Goal: Task Accomplishment & Management: Complete application form

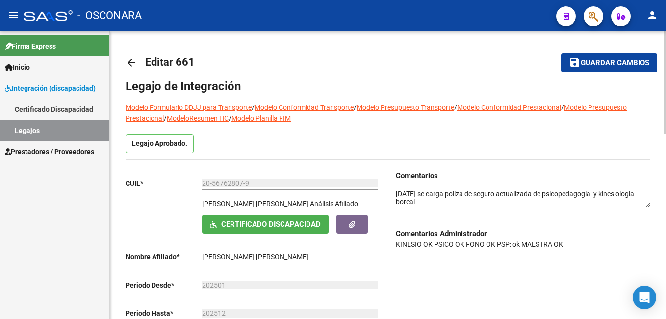
click at [666, 0] on html "menu - OSCONARA person Firma Express Inicio Instructivos Contacto OS Integració…" at bounding box center [333, 159] width 666 height 319
click at [609, 56] on button "save Guardar cambios" at bounding box center [609, 62] width 96 height 18
click at [74, 129] on link "Legajos" at bounding box center [54, 130] width 109 height 21
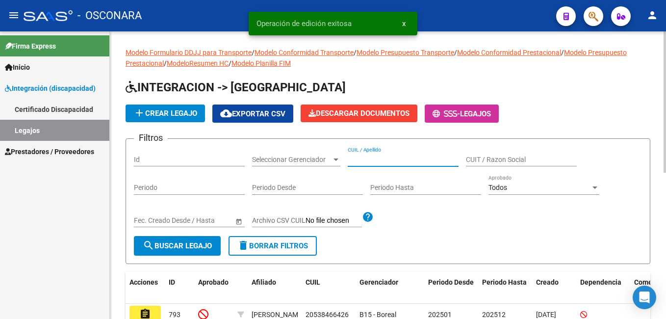
click at [372, 160] on input "CUIL / Apellido" at bounding box center [403, 160] width 111 height 8
paste input "27566939725"
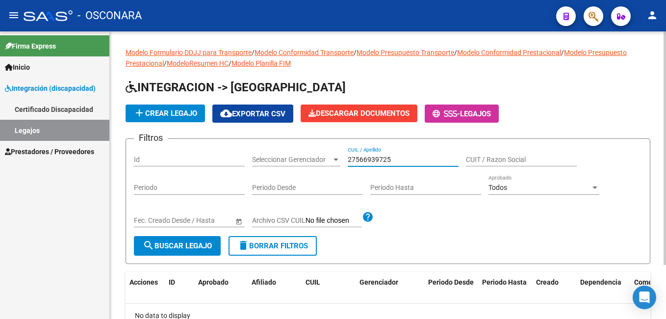
type input "27566939725"
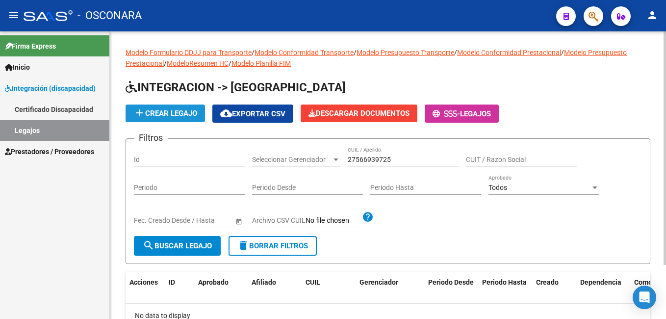
click at [173, 109] on span "add Crear Legajo" at bounding box center [165, 113] width 64 height 9
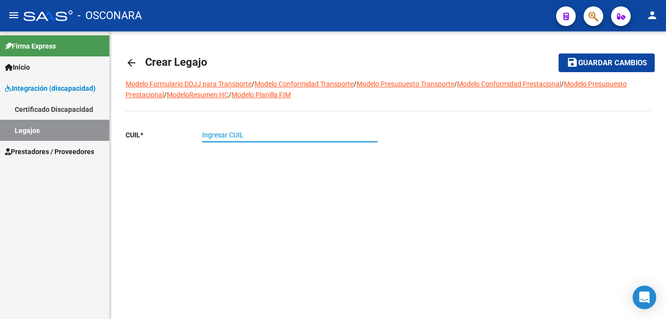
click at [223, 133] on input "Ingresar CUIL" at bounding box center [290, 135] width 176 height 8
paste input "27-56693972-5"
type input "27-56693972-5"
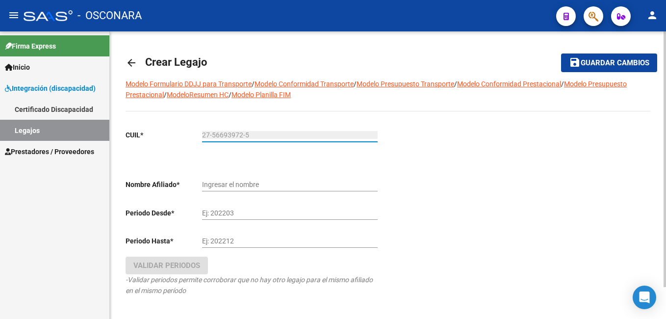
type input "MESA [PERSON_NAME]"
type input "27-56693972-5"
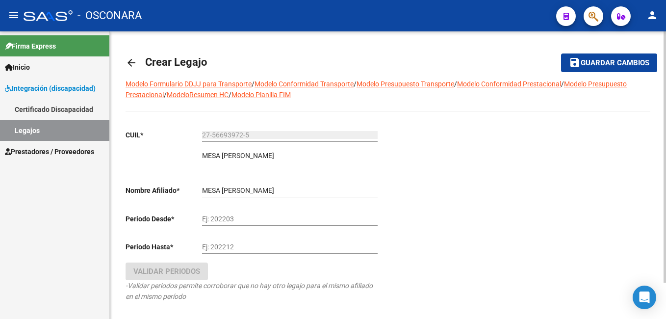
click at [243, 212] on div "Ej: 202203" at bounding box center [290, 216] width 176 height 20
click at [561, 53] on button "save Guardar cambios" at bounding box center [609, 62] width 96 height 18
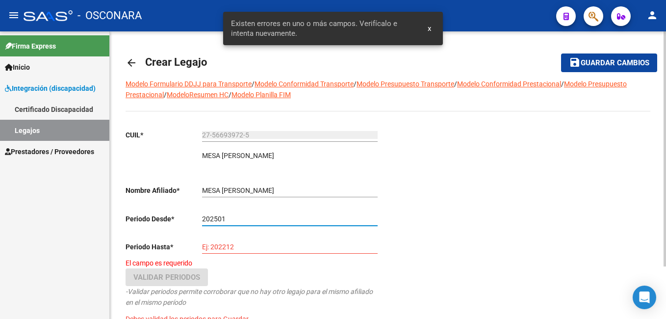
type input "202501"
click at [226, 246] on input "Ej: 202212" at bounding box center [290, 247] width 176 height 8
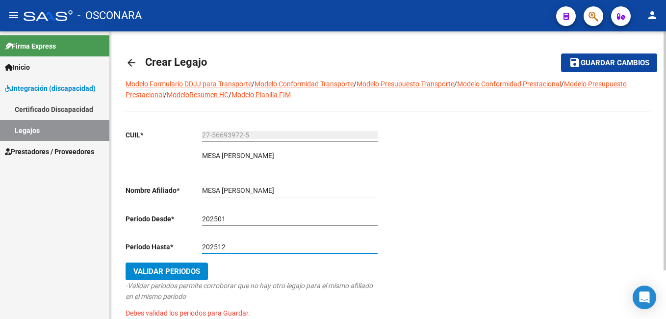
type input "202512"
click at [166, 274] on span "Validar Periodos" at bounding box center [166, 271] width 67 height 9
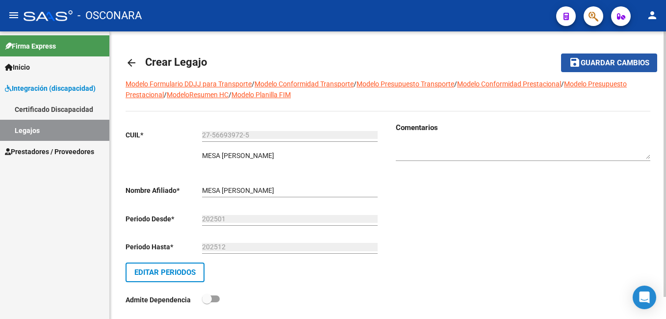
click at [623, 63] on span "Guardar cambios" at bounding box center [615, 63] width 69 height 9
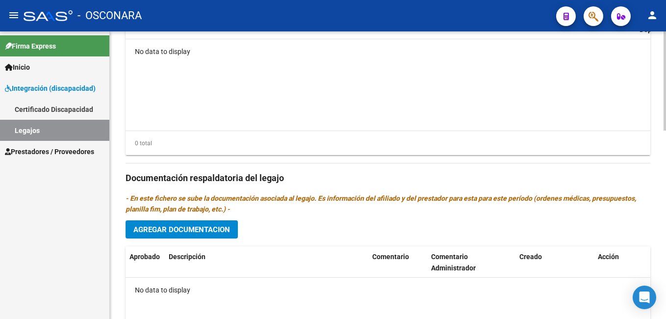
scroll to position [442, 0]
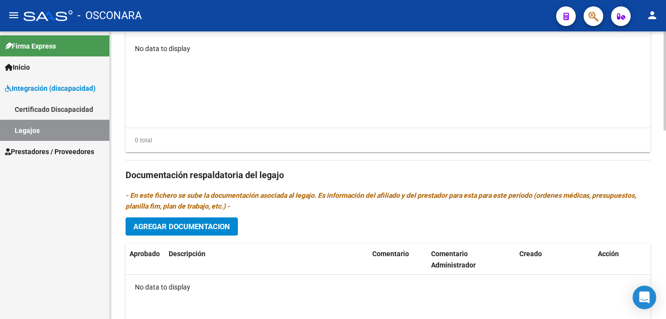
click at [663, 254] on div "arrow_back Editar 795 save Guardar cambios Legajo de Integración Modelo Formula…" at bounding box center [389, 5] width 559 height 833
click at [191, 226] on span "Agregar Documentacion" at bounding box center [181, 226] width 97 height 9
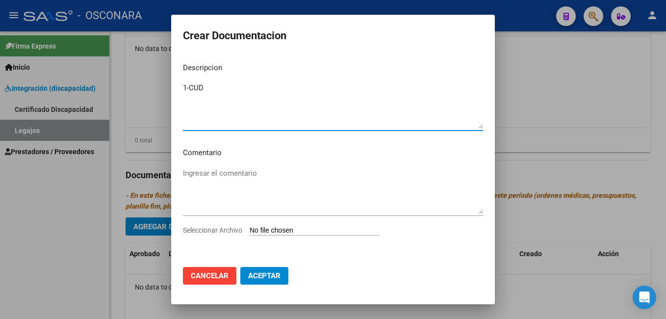
type textarea "1-CUD"
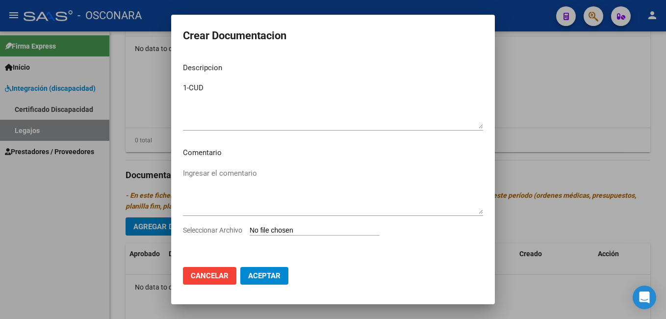
click at [285, 231] on input "Seleccionar Archivo" at bounding box center [315, 230] width 130 height 9
type input "C:\fakepath\1-CUD.pdf"
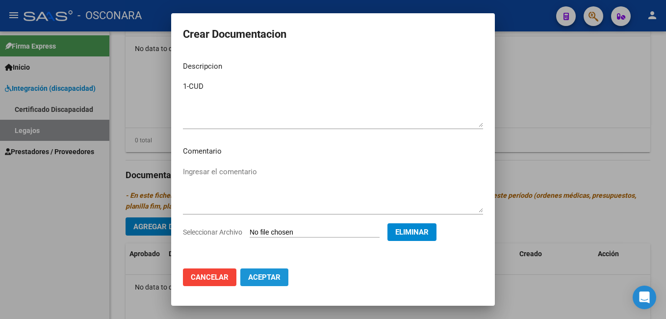
click at [272, 276] on span "Aceptar" at bounding box center [264, 277] width 32 height 9
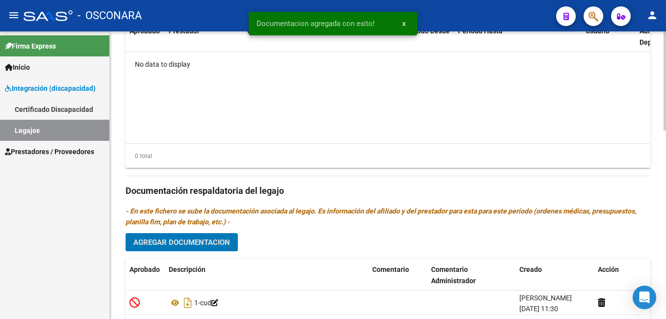
scroll to position [546, 0]
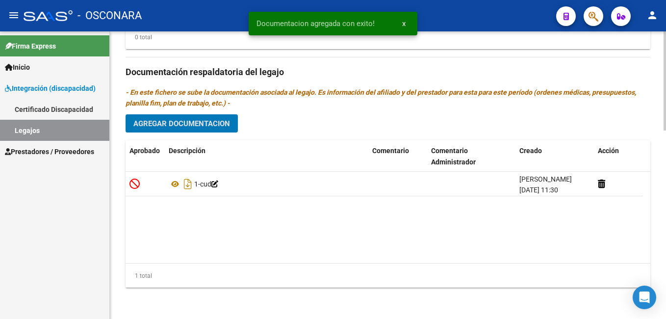
click at [666, 255] on html "menu - OSCONARA person Firma Express Inicio Instructivos Contacto OS Integració…" at bounding box center [333, 159] width 666 height 319
click at [192, 125] on span "Agregar Documentacion" at bounding box center [181, 123] width 97 height 9
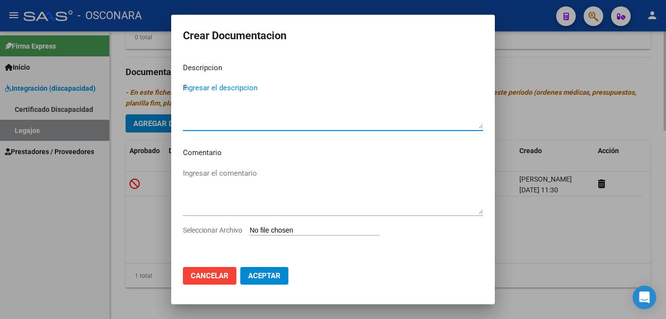
click at [192, 125] on textarea "F" at bounding box center [333, 105] width 300 height 46
type textarea "FORMULARIOS"
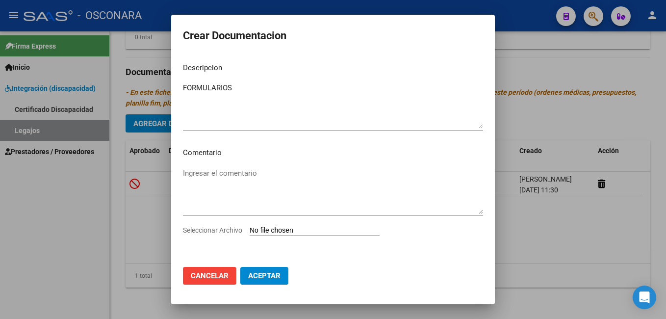
click at [274, 231] on input "Seleccionar Archivo" at bounding box center [315, 230] width 130 height 9
type input "C:\fakepath\2-FORMULARIOS.pdf"
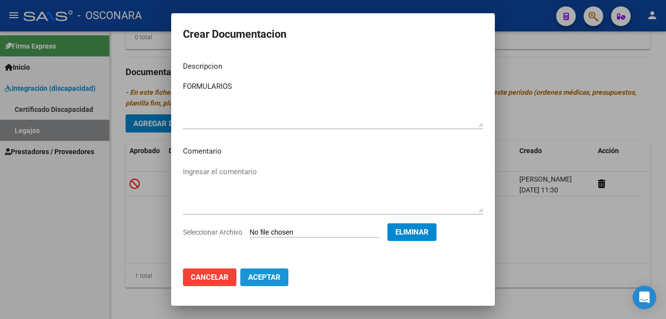
click at [259, 279] on span "Aceptar" at bounding box center [264, 277] width 32 height 9
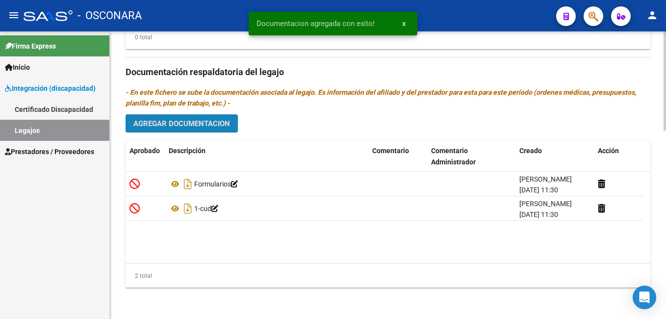
click at [202, 130] on button "Agregar Documentacion" at bounding box center [182, 123] width 112 height 18
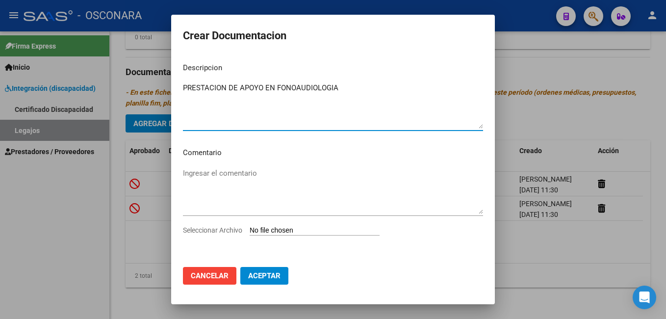
drag, startPoint x: 272, startPoint y: 88, endPoint x: 163, endPoint y: 105, distance: 110.3
click at [163, 105] on div "Crear Documentacion Descripcion PRESTACION DE APOYO EN FONOAUDIOLOGIA Ingresar …" at bounding box center [333, 159] width 666 height 319
type textarea "PRESTACION DE APOYO EN FONOAUDIOLOGIA"
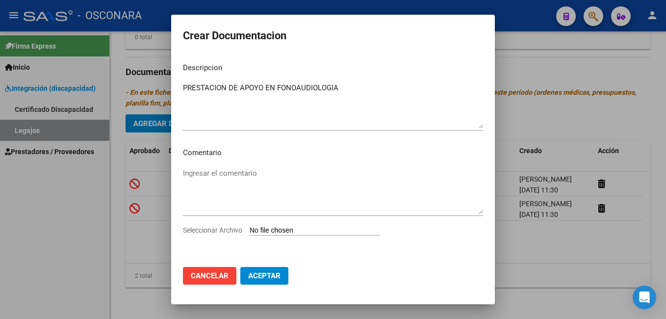
click at [273, 229] on input "Seleccionar Archivo" at bounding box center [315, 230] width 130 height 9
type input "C:\fakepath\3- FONOAUDILOGIA.pdf"
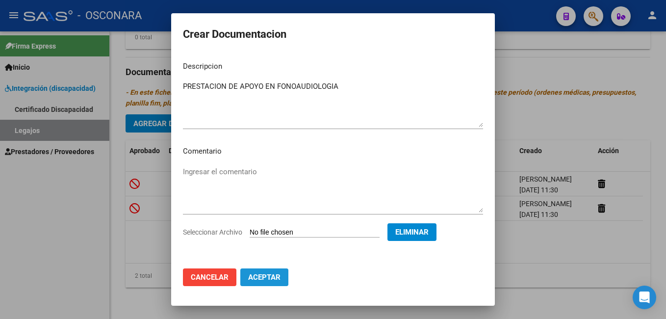
click at [261, 274] on span "Aceptar" at bounding box center [264, 277] width 32 height 9
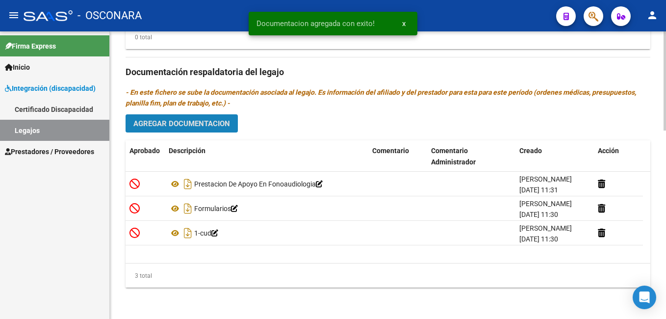
click at [203, 117] on button "Agregar Documentacion" at bounding box center [182, 123] width 112 height 18
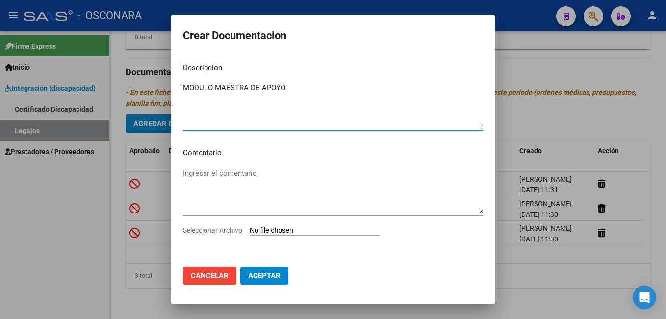
type textarea "MODULO MAESTRA DE APOYO"
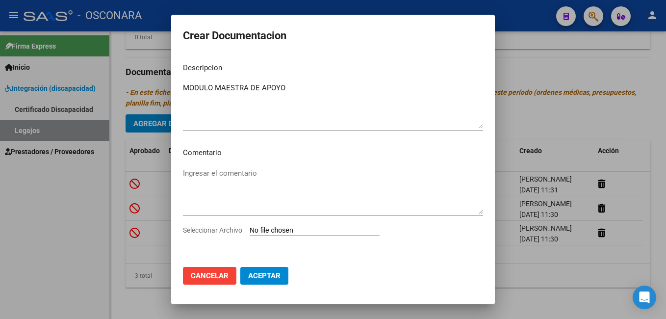
click at [271, 228] on input "Seleccionar Archivo" at bounding box center [315, 230] width 130 height 9
type input "C:\fakepath\3- MODULO MAESTRA DE APOYO.pdf"
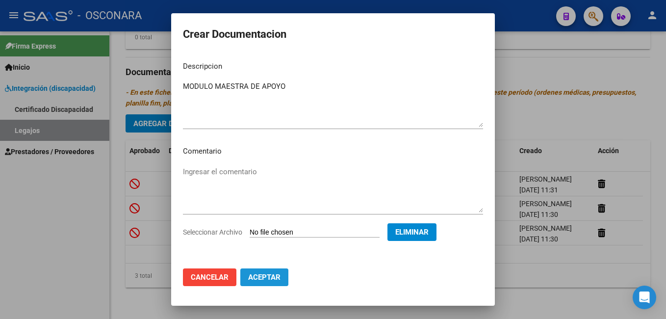
click at [275, 275] on span "Aceptar" at bounding box center [264, 277] width 32 height 9
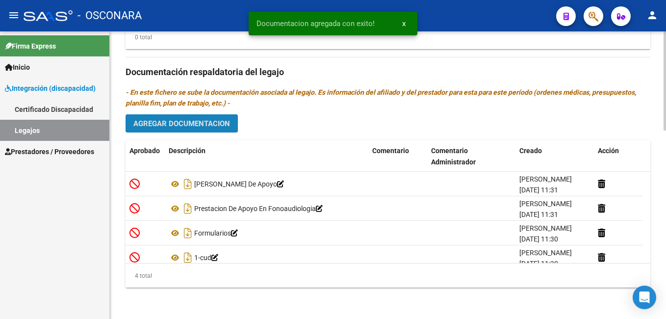
click at [214, 119] on span "Agregar Documentacion" at bounding box center [181, 123] width 97 height 9
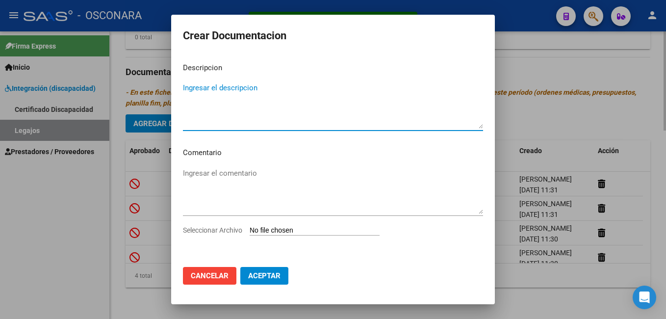
paste textarea "PRESTACION DE APOYO EN"
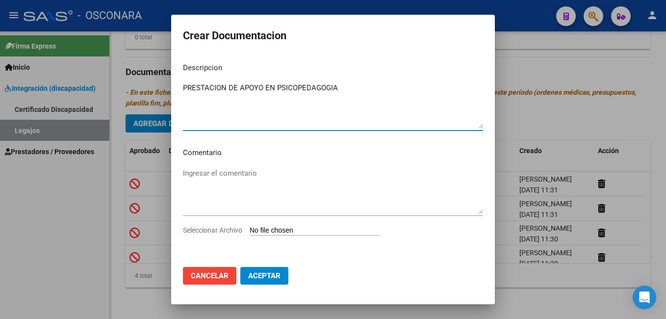
type textarea "PRESTACION DE APOYO EN PSICOPEDAGOGIA"
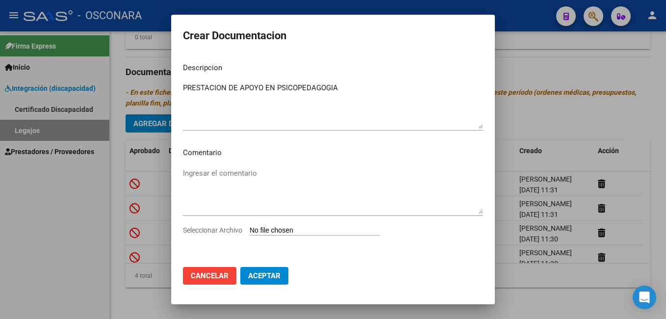
click at [280, 232] on input "Seleccionar Archivo" at bounding box center [315, 230] width 130 height 9
type input "C:\fakepath\3- PSICOPEDAGOGIA.pdf"
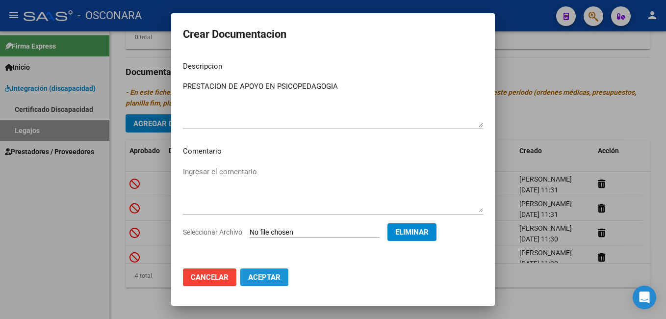
click at [265, 276] on span "Aceptar" at bounding box center [264, 277] width 32 height 9
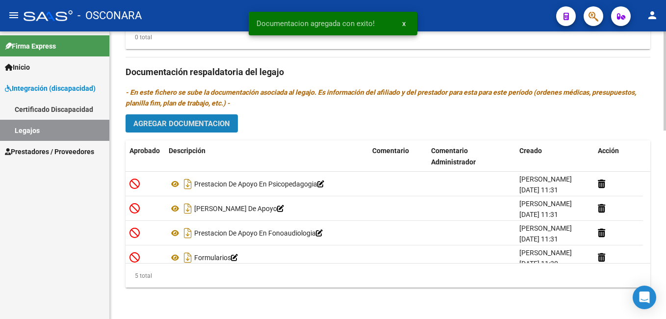
click at [203, 123] on span "Agregar Documentacion" at bounding box center [181, 123] width 97 height 9
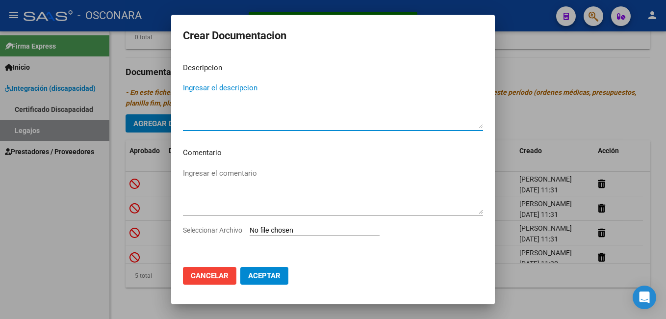
paste textarea "PRESTACION DE APOYO EN"
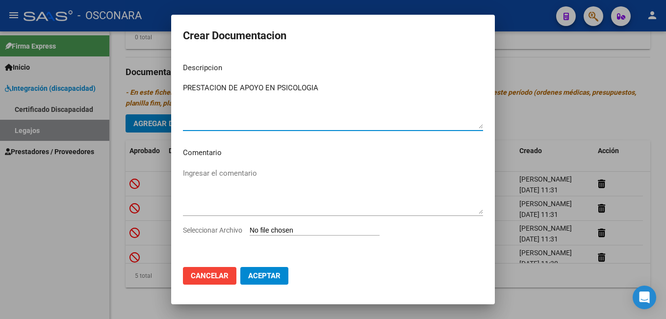
type textarea "PRESTACION DE APOYO EN PSICOLOGIA"
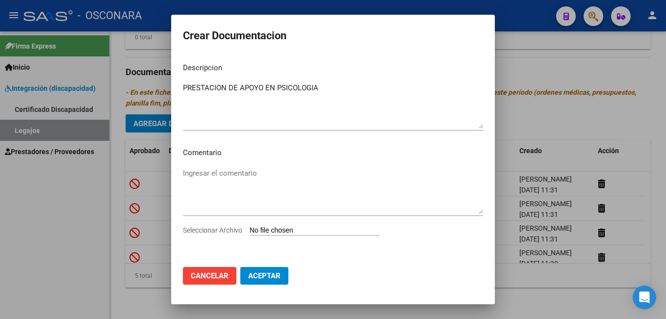
click at [268, 231] on input "Seleccionar Archivo" at bounding box center [315, 230] width 130 height 9
type input "C:\fakepath\3-PSICOLOGIA.pdf"
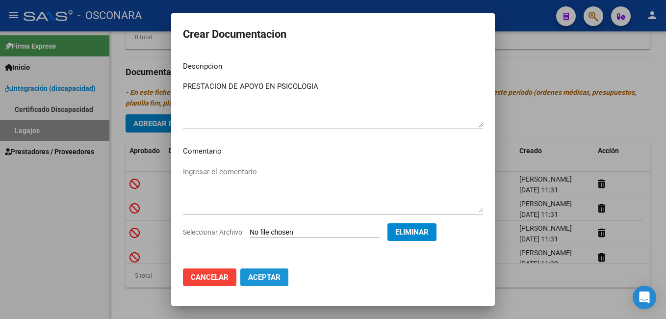
click at [270, 276] on span "Aceptar" at bounding box center [264, 277] width 32 height 9
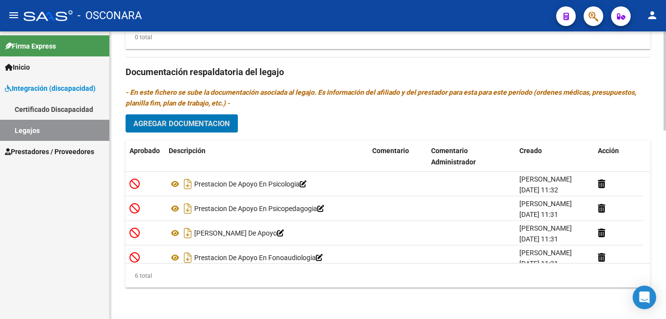
click at [666, 229] on html "menu - OSCONARA person Firma Express Inicio Instructivos Contacto OS Integració…" at bounding box center [333, 159] width 666 height 319
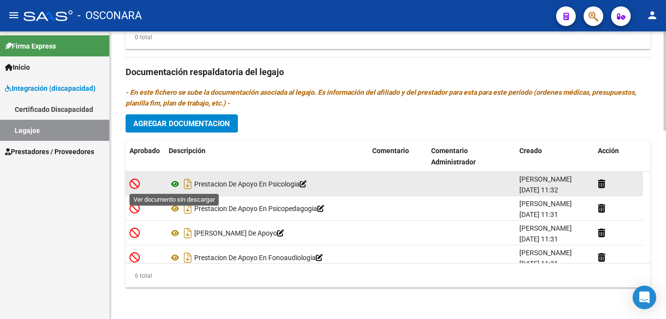
click at [173, 185] on icon at bounding box center [175, 184] width 13 height 12
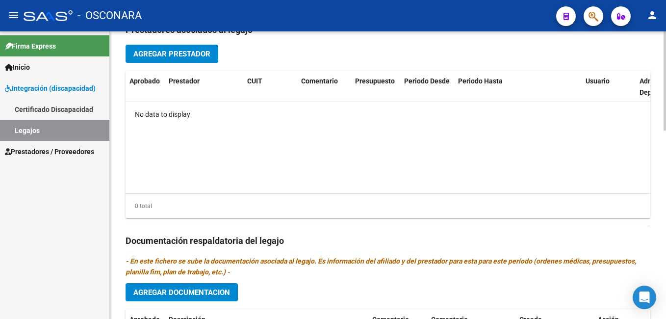
scroll to position [375, 0]
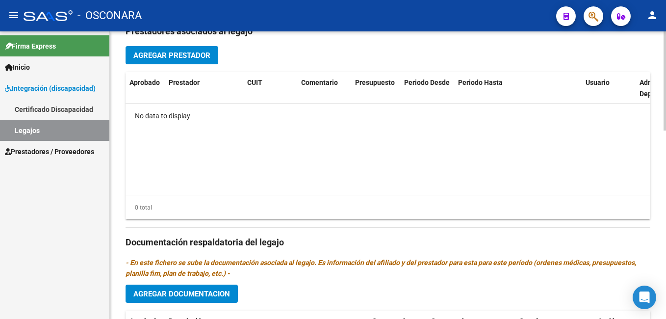
click at [665, 176] on div at bounding box center [665, 210] width 2 height 99
click at [214, 56] on button "Agregar Prestador" at bounding box center [172, 55] width 93 height 18
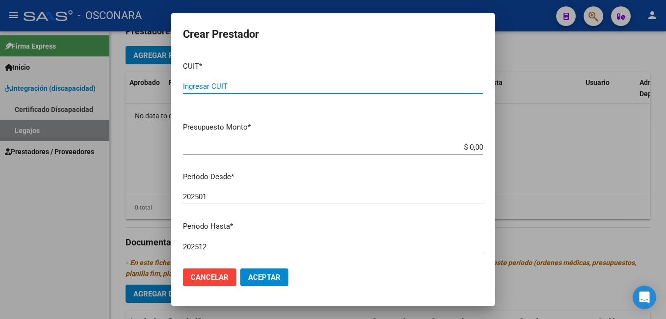
paste input "27-39241759-7"
type input "27-39241759-7"
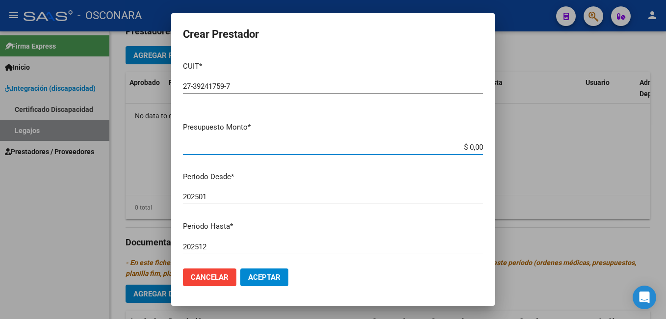
click at [474, 147] on input "$ 0,00" at bounding box center [333, 147] width 300 height 9
type input "$ 12.370,61"
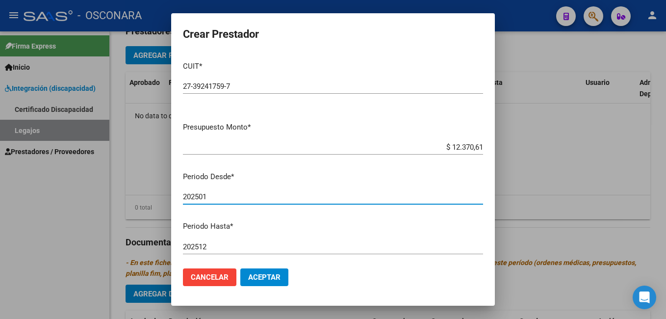
click at [233, 195] on input "202501" at bounding box center [333, 196] width 300 height 9
type input "202507"
click at [257, 271] on button "Aceptar" at bounding box center [264, 277] width 48 height 18
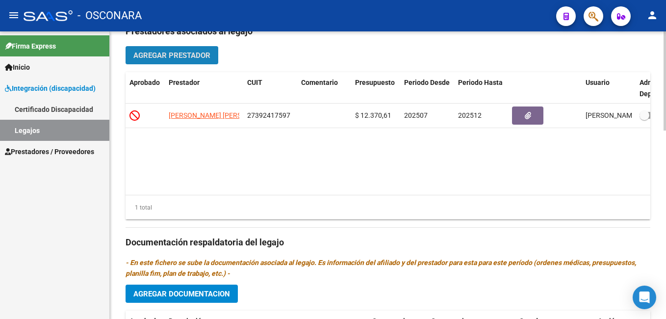
click at [200, 53] on span "Agregar Prestador" at bounding box center [171, 55] width 77 height 9
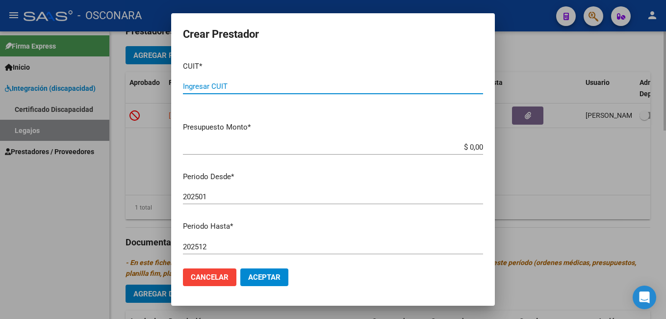
paste input "27-40072162-4"
type input "27-40072162-4"
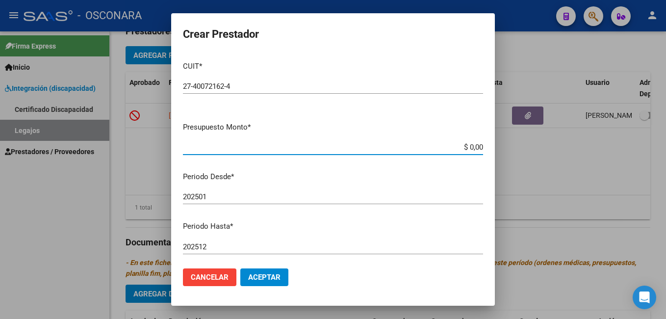
click at [474, 147] on input "$ 0,00" at bounding box center [333, 147] width 300 height 9
type input "$ 12.370,61"
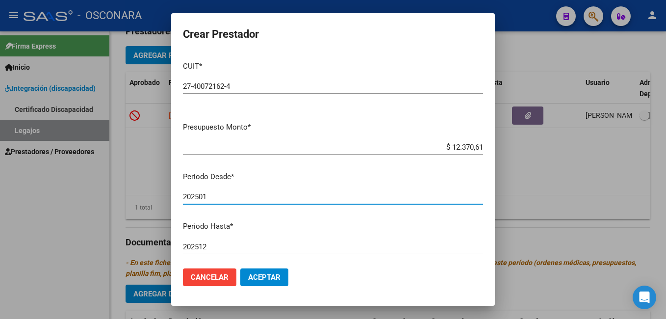
click at [220, 195] on input "202501" at bounding box center [333, 196] width 300 height 9
type input "202507"
click at [268, 281] on span "Aceptar" at bounding box center [264, 277] width 32 height 9
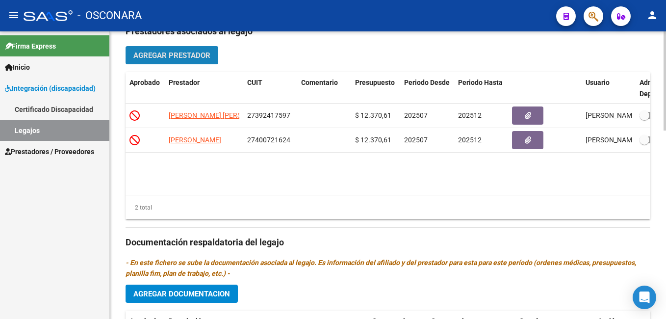
click at [187, 54] on span "Agregar Prestador" at bounding box center [171, 55] width 77 height 9
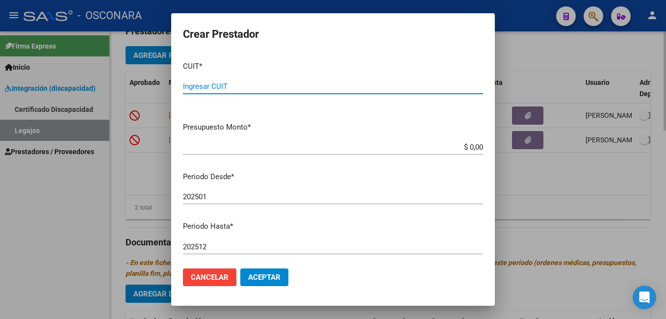
paste input "27-31465917-7"
type input "27-31465917-7"
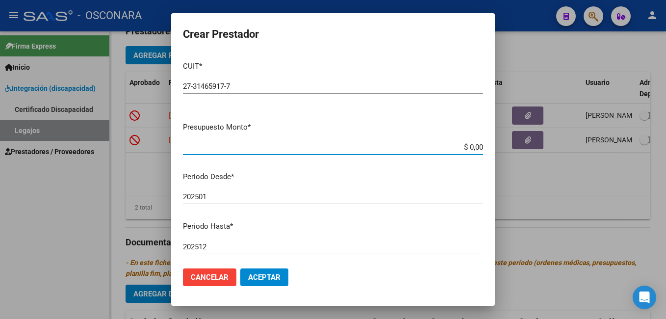
click at [474, 150] on input "$ 0,00" at bounding box center [333, 147] width 300 height 9
type input "$ 12.370,61"
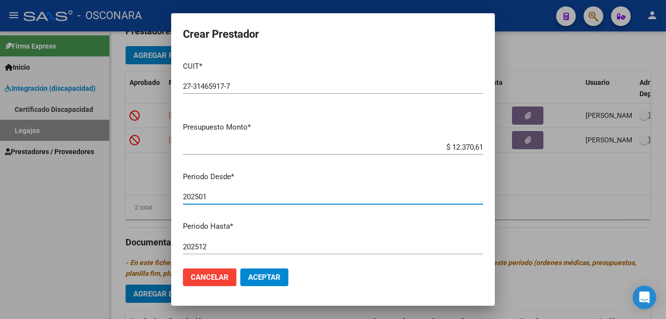
click at [229, 200] on input "202501" at bounding box center [333, 196] width 300 height 9
type input "202507"
click at [254, 276] on span "Aceptar" at bounding box center [264, 277] width 32 height 9
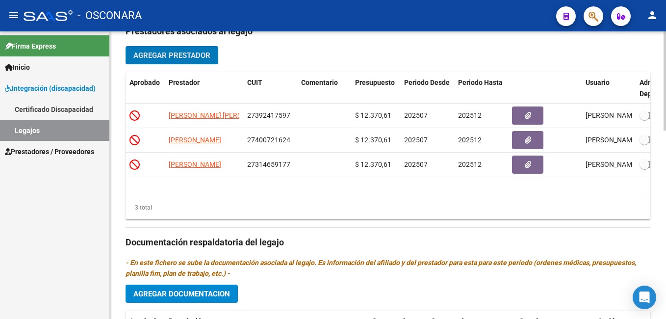
click at [197, 59] on span "Agregar Prestador" at bounding box center [171, 55] width 77 height 9
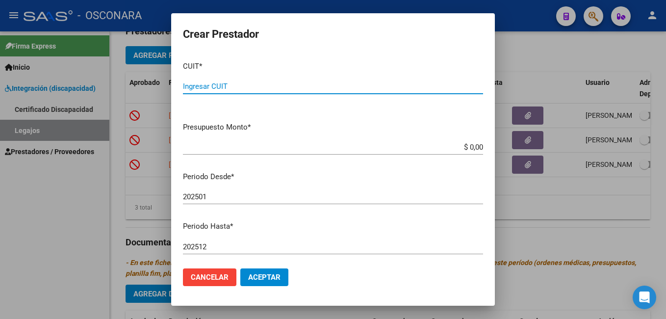
paste input "27-37624457-7"
type input "27-37624457-7"
click at [474, 145] on input "$ 0,00" at bounding box center [333, 147] width 300 height 9
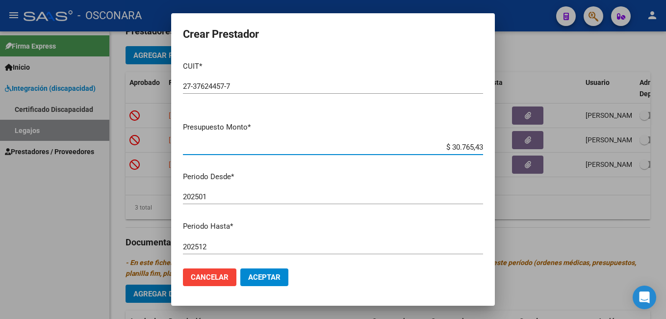
type input "$ 307.654,34"
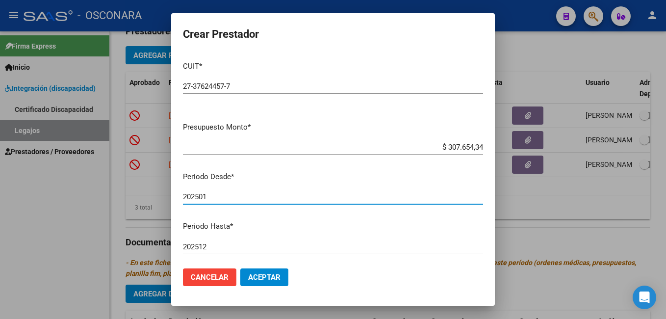
click at [226, 198] on input "202501" at bounding box center [333, 196] width 300 height 9
type input "202507"
click at [255, 273] on span "Aceptar" at bounding box center [264, 277] width 32 height 9
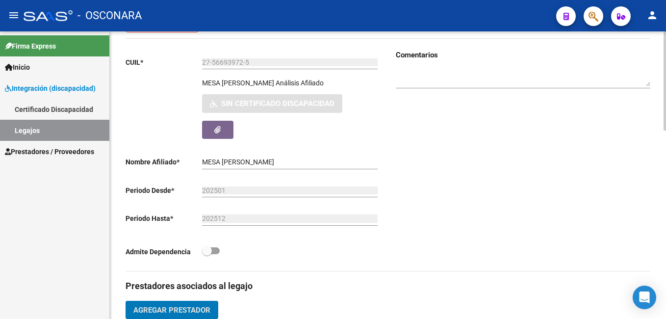
scroll to position [32, 0]
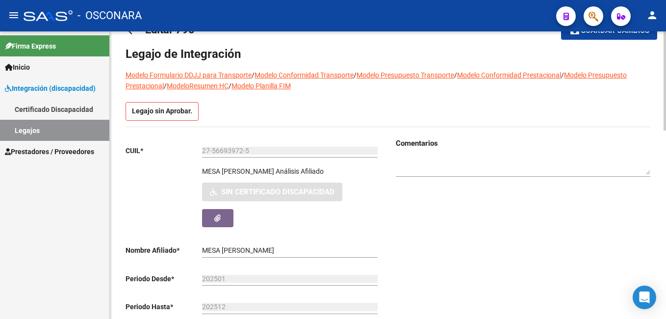
click at [665, 76] on div at bounding box center [665, 92] width 2 height 99
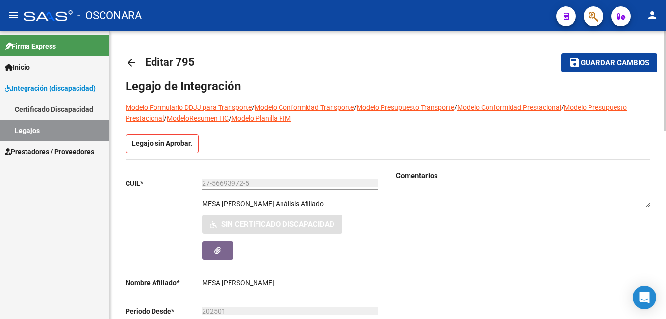
click at [666, 0] on html "menu - OSCONARA person Firma Express Inicio Instructivos Contacto OS Integració…" at bounding box center [333, 159] width 666 height 319
click at [574, 59] on mat-icon "save" at bounding box center [575, 62] width 12 height 12
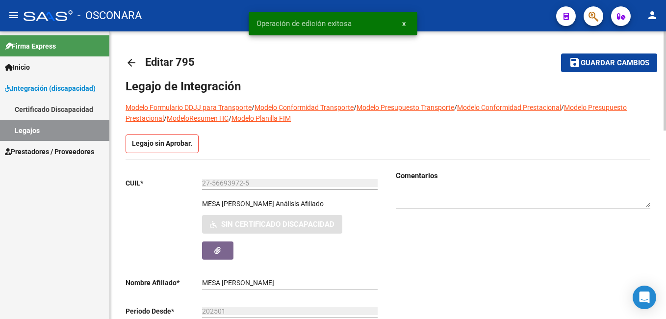
click at [574, 59] on span "save Guardar cambios" at bounding box center [609, 62] width 80 height 9
click at [574, 59] on span "save Guardar cambios" at bounding box center [596, 62] width 80 height 9
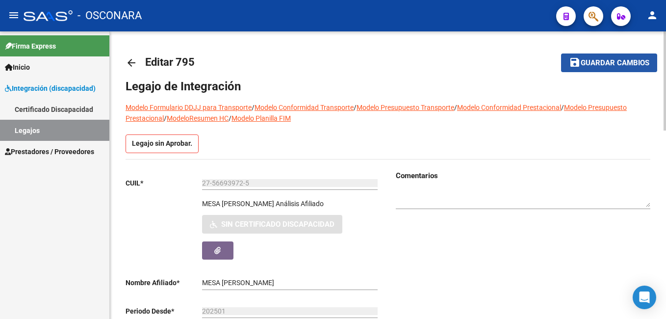
click at [617, 59] on span "Guardar cambios" at bounding box center [615, 63] width 69 height 9
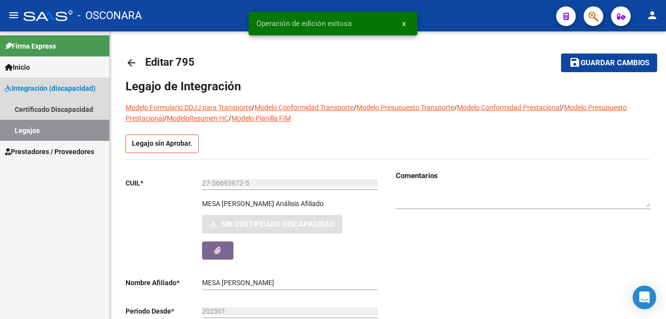
click at [76, 135] on link "Legajos" at bounding box center [54, 130] width 109 height 21
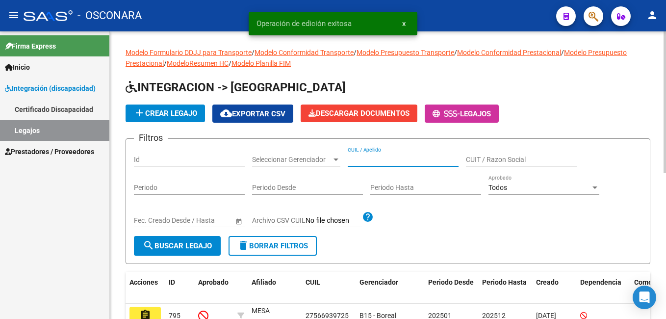
click at [383, 156] on input "CUIL / Apellido" at bounding box center [403, 160] width 111 height 8
paste input "23582685169"
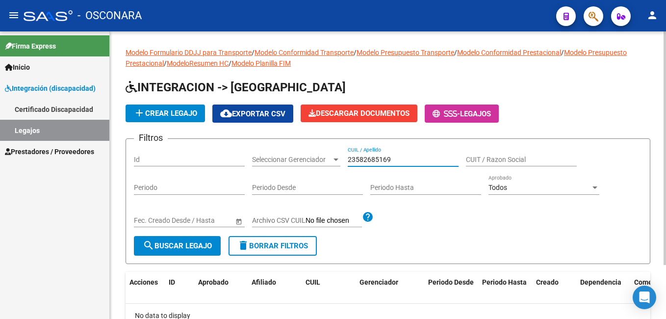
type input "23582685169"
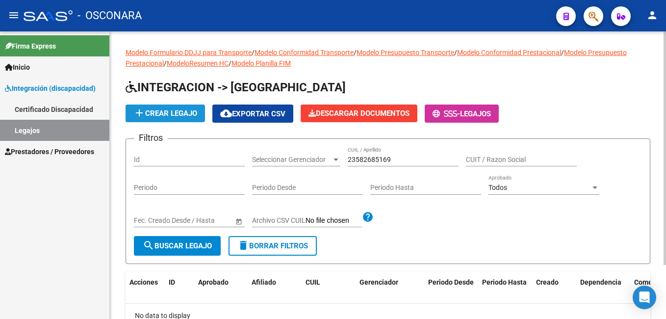
click at [180, 111] on span "add Crear Legajo" at bounding box center [165, 113] width 64 height 9
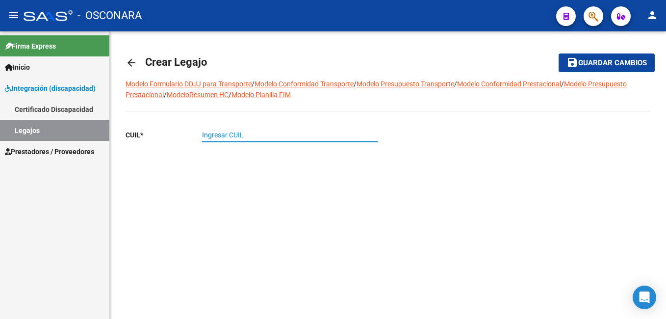
click at [227, 137] on input "Ingresar CUIL" at bounding box center [290, 135] width 176 height 8
paste input "23-58268516-9"
type input "23-58268516-9"
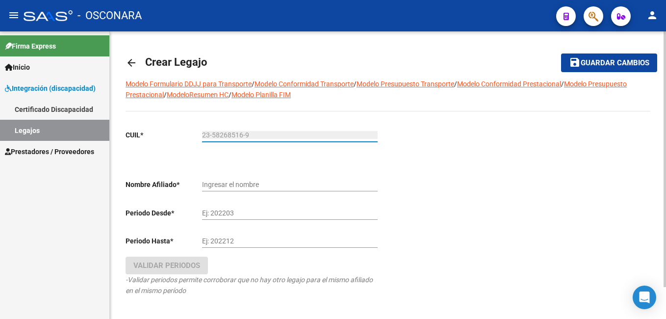
type input "[PERSON_NAME]"
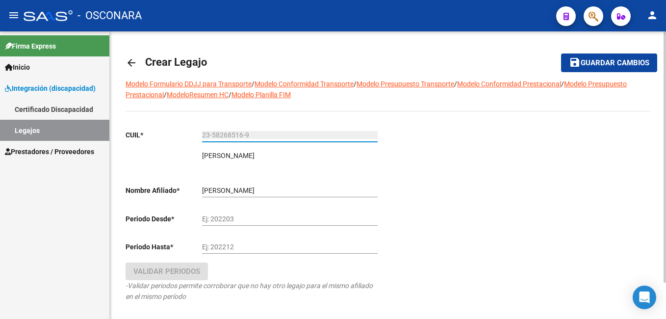
type input "23-58268516-9"
click at [252, 205] on div "[PERSON_NAME] el nombre" at bounding box center [290, 192] width 176 height 28
click at [233, 215] on input "Ej: 202203" at bounding box center [290, 219] width 176 height 8
type input "202501"
click at [228, 244] on input "Ej: 202212" at bounding box center [290, 247] width 176 height 8
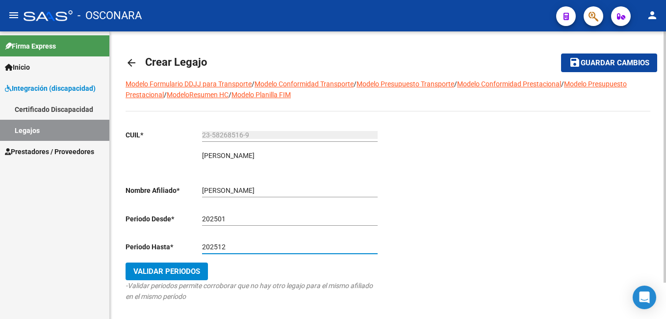
type input "202512"
click at [153, 276] on button "Validar Periodos" at bounding box center [167, 271] width 82 height 18
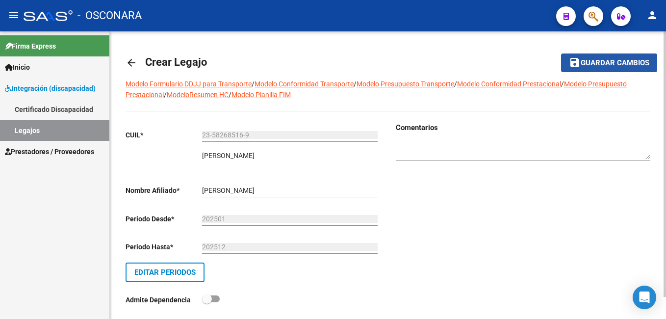
click at [618, 60] on span "Guardar cambios" at bounding box center [615, 63] width 69 height 9
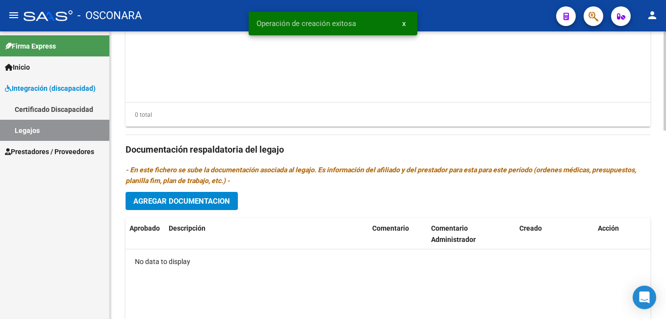
scroll to position [546, 0]
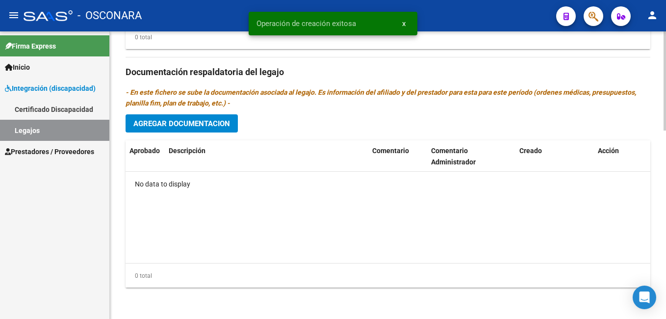
click at [206, 123] on span "Agregar Documentacion" at bounding box center [181, 123] width 97 height 9
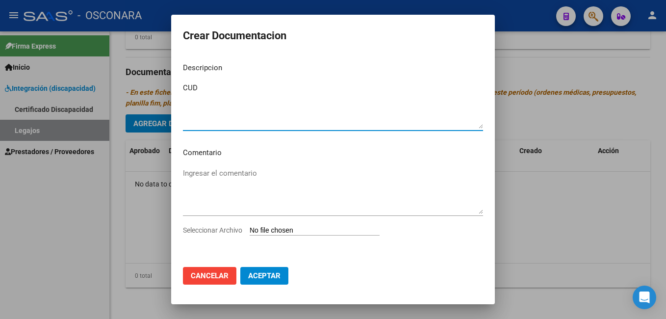
type textarea "CUD"
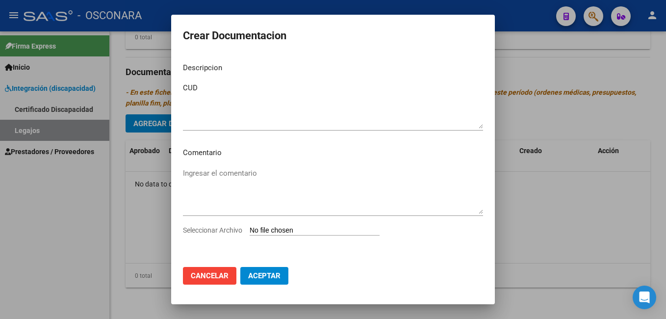
click at [280, 228] on input "Seleccionar Archivo" at bounding box center [315, 230] width 130 height 9
type input "C:\fakepath\1-CUD-[PERSON_NAME].pdf"
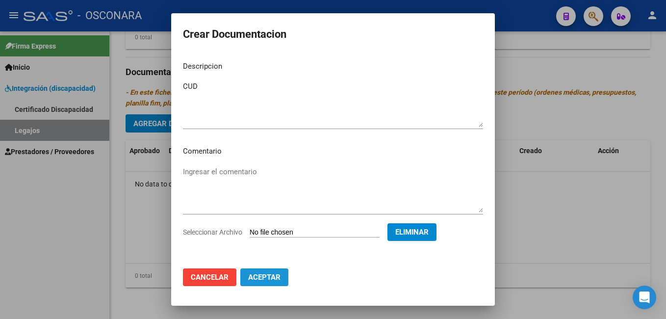
click at [264, 280] on span "Aceptar" at bounding box center [264, 277] width 32 height 9
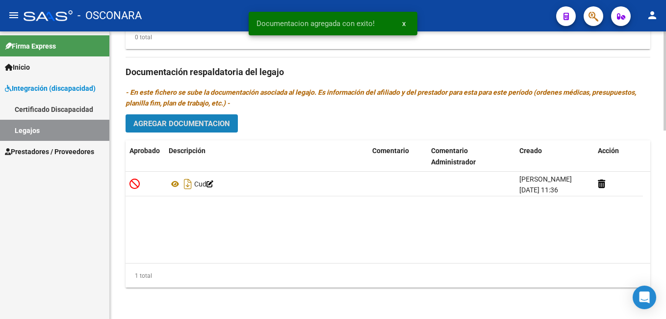
click at [185, 128] on span "Agregar Documentacion" at bounding box center [181, 123] width 97 height 9
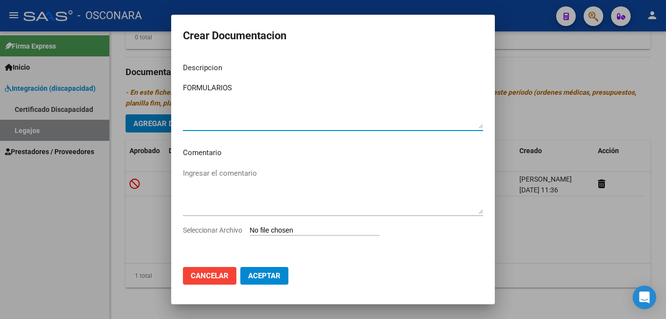
type textarea "FORMULARIOS"
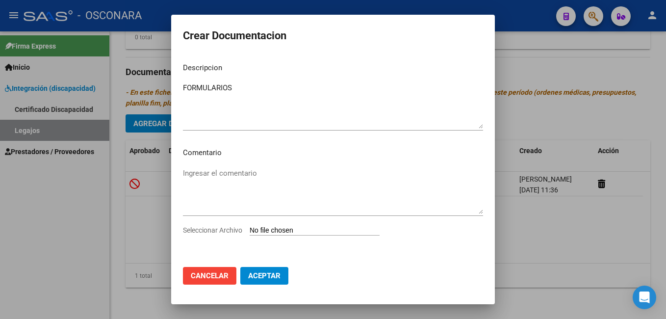
click at [274, 235] on input "Seleccionar Archivo" at bounding box center [315, 230] width 130 height 9
type input "C:\fakepath\2-FORMULARIO-[PERSON_NAME].pdf"
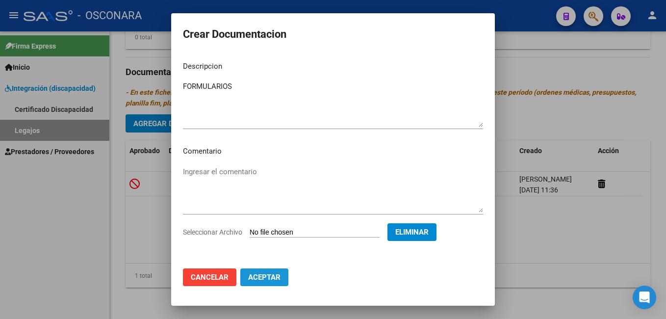
click at [272, 281] on span "Aceptar" at bounding box center [264, 277] width 32 height 9
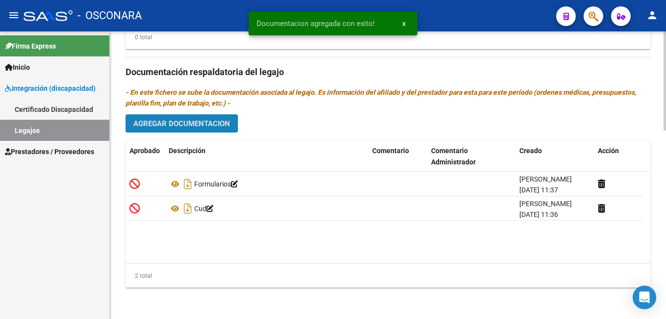
click at [192, 124] on span "Agregar Documentacion" at bounding box center [181, 123] width 97 height 9
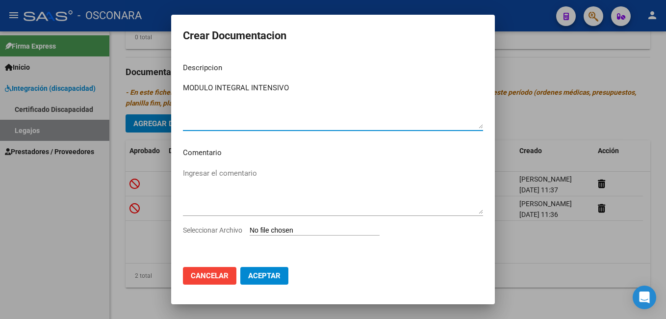
type textarea "MODULO INTEGRAL INTENSIVO"
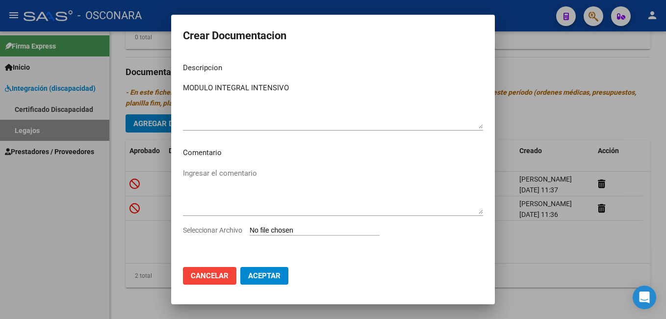
click at [262, 226] on app-file-uploader "Seleccionar Archivo" at bounding box center [285, 230] width 205 height 9
click at [288, 230] on input "Seleccionar Archivo" at bounding box center [315, 230] width 130 height 9
type input "C:\fakepath\3-MODULO INTEGRAL INTENSIVO.pdf"
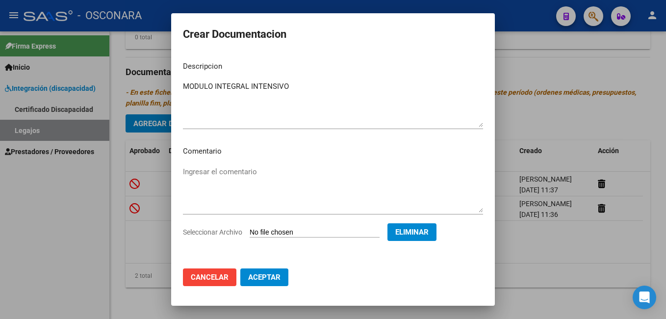
click at [273, 274] on span "Aceptar" at bounding box center [264, 277] width 32 height 9
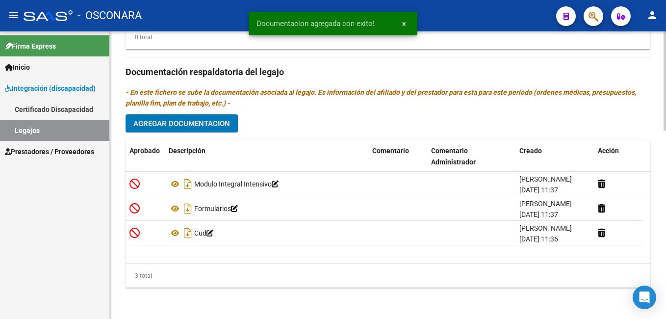
scroll to position [378, 0]
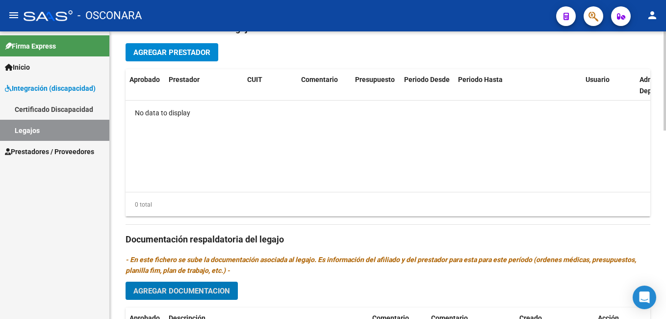
click at [664, 182] on div at bounding box center [665, 211] width 2 height 99
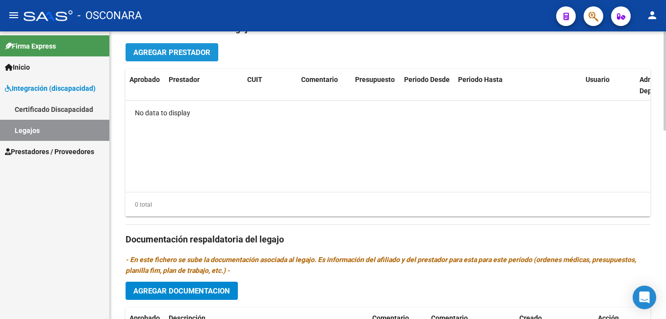
click at [201, 49] on span "Agregar Prestador" at bounding box center [171, 52] width 77 height 9
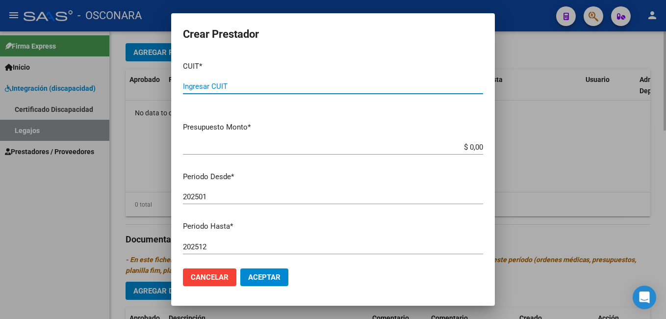
paste input "23-17923554-4"
type input "23-17923554-4"
click at [476, 147] on app-form-text-field "Presupuesto Monto * $ 0,00 Ingresar el monto" at bounding box center [337, 137] width 308 height 30
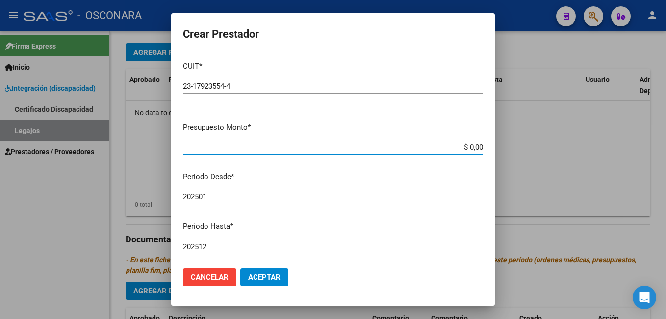
click at [474, 146] on input "$ 0,00" at bounding box center [333, 147] width 300 height 9
type input "$ 435.376,56"
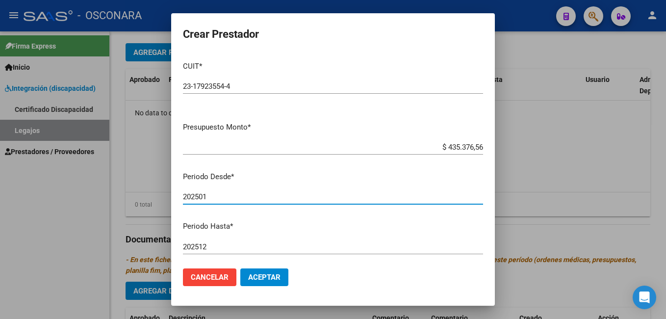
click at [232, 200] on input "202501" at bounding box center [333, 196] width 300 height 9
type input "202507"
click at [249, 269] on button "Aceptar" at bounding box center [264, 277] width 48 height 18
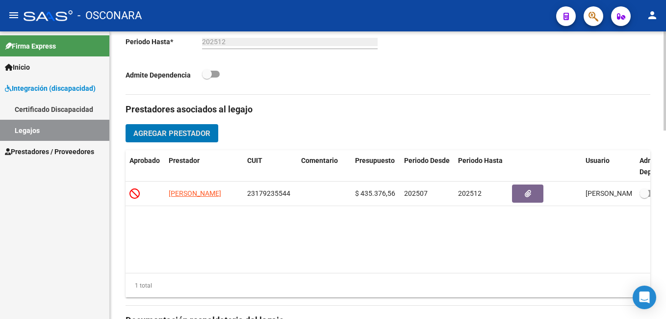
scroll to position [546, 0]
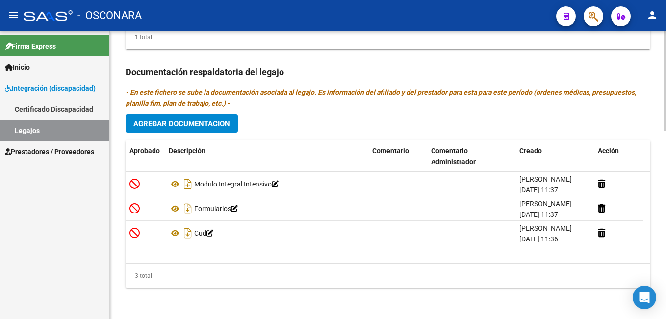
click at [666, 283] on html "menu - OSCONARA person Firma Express Inicio Instructivos Contacto OS Integració…" at bounding box center [333, 159] width 666 height 319
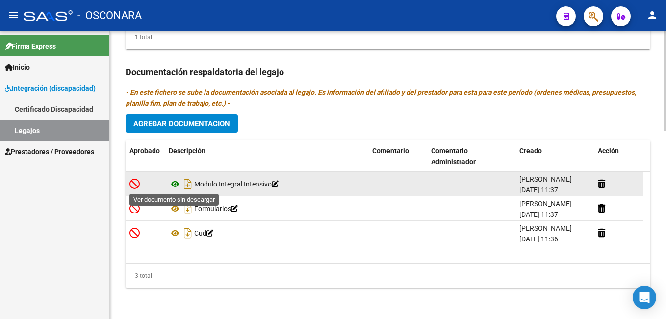
click at [174, 185] on icon at bounding box center [175, 184] width 13 height 12
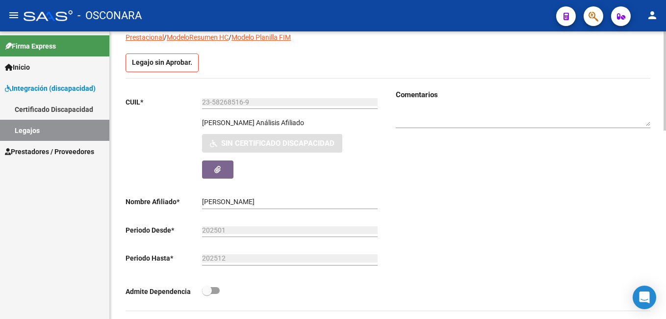
scroll to position [0, 0]
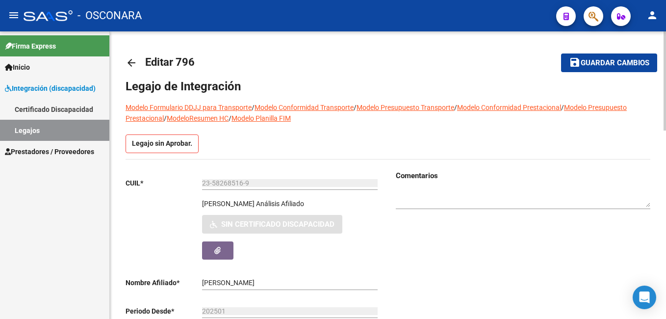
click at [666, 32] on html "menu - OSCONARA person Firma Express Inicio Instructivos Contacto OS Integració…" at bounding box center [333, 159] width 666 height 319
click at [441, 199] on textarea at bounding box center [523, 198] width 255 height 19
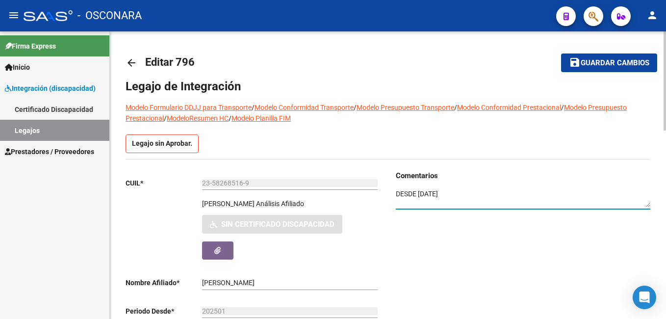
type textarea "DESDE [DATE]"
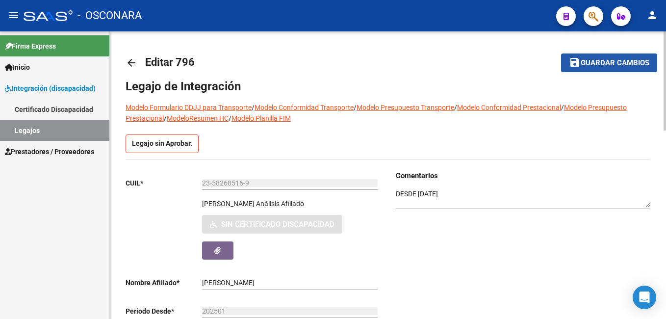
click at [604, 62] on span "Guardar cambios" at bounding box center [615, 63] width 69 height 9
click at [604, 62] on span "Guardar cambios" at bounding box center [602, 63] width 69 height 9
click at [590, 63] on span "Guardar cambios" at bounding box center [615, 63] width 69 height 9
click at [599, 63] on span "Guardar cambios" at bounding box center [615, 63] width 69 height 9
